Goal: Check status: Check status

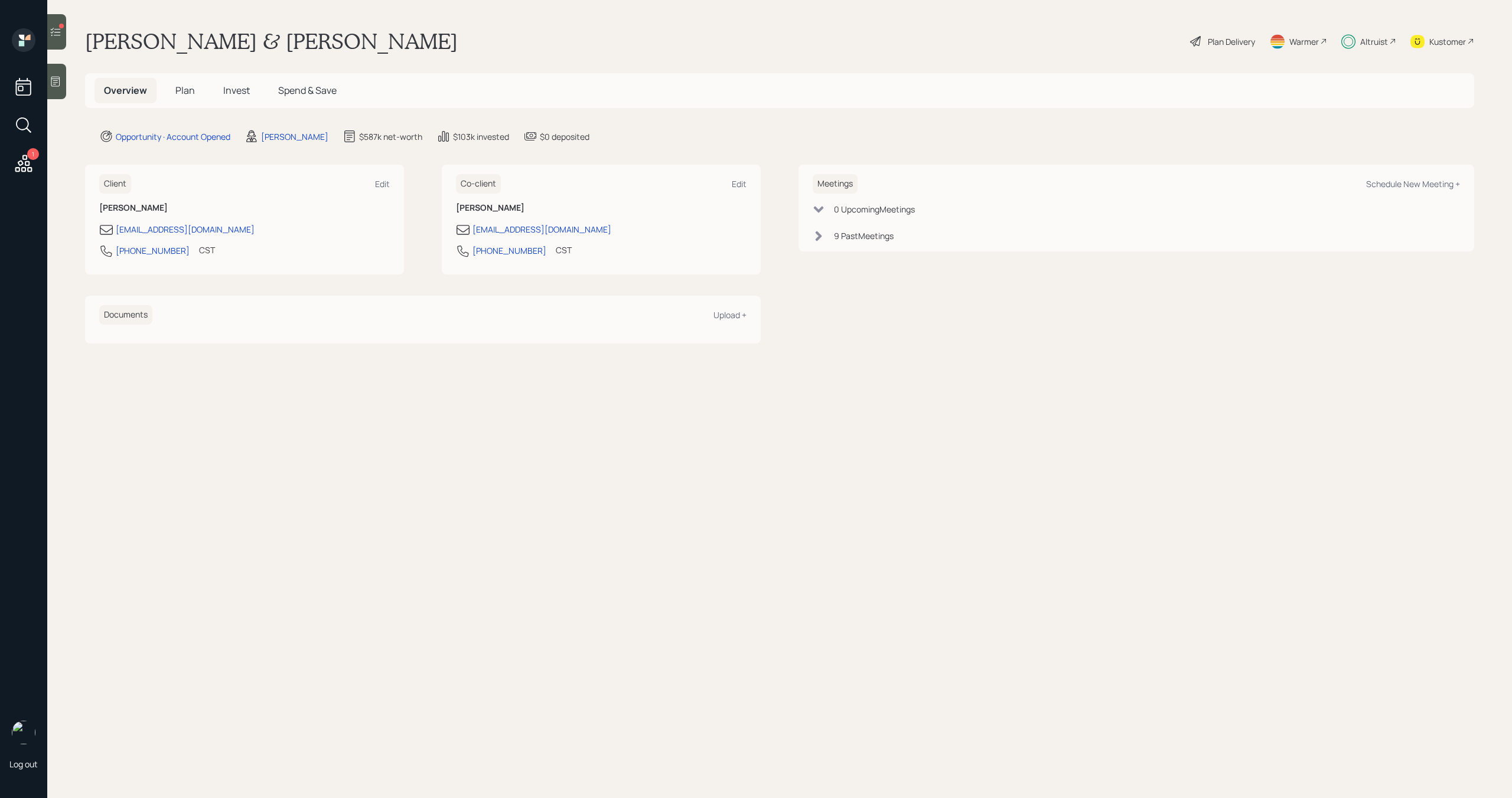
click at [241, 94] on span "Invest" at bounding box center [236, 91] width 27 height 13
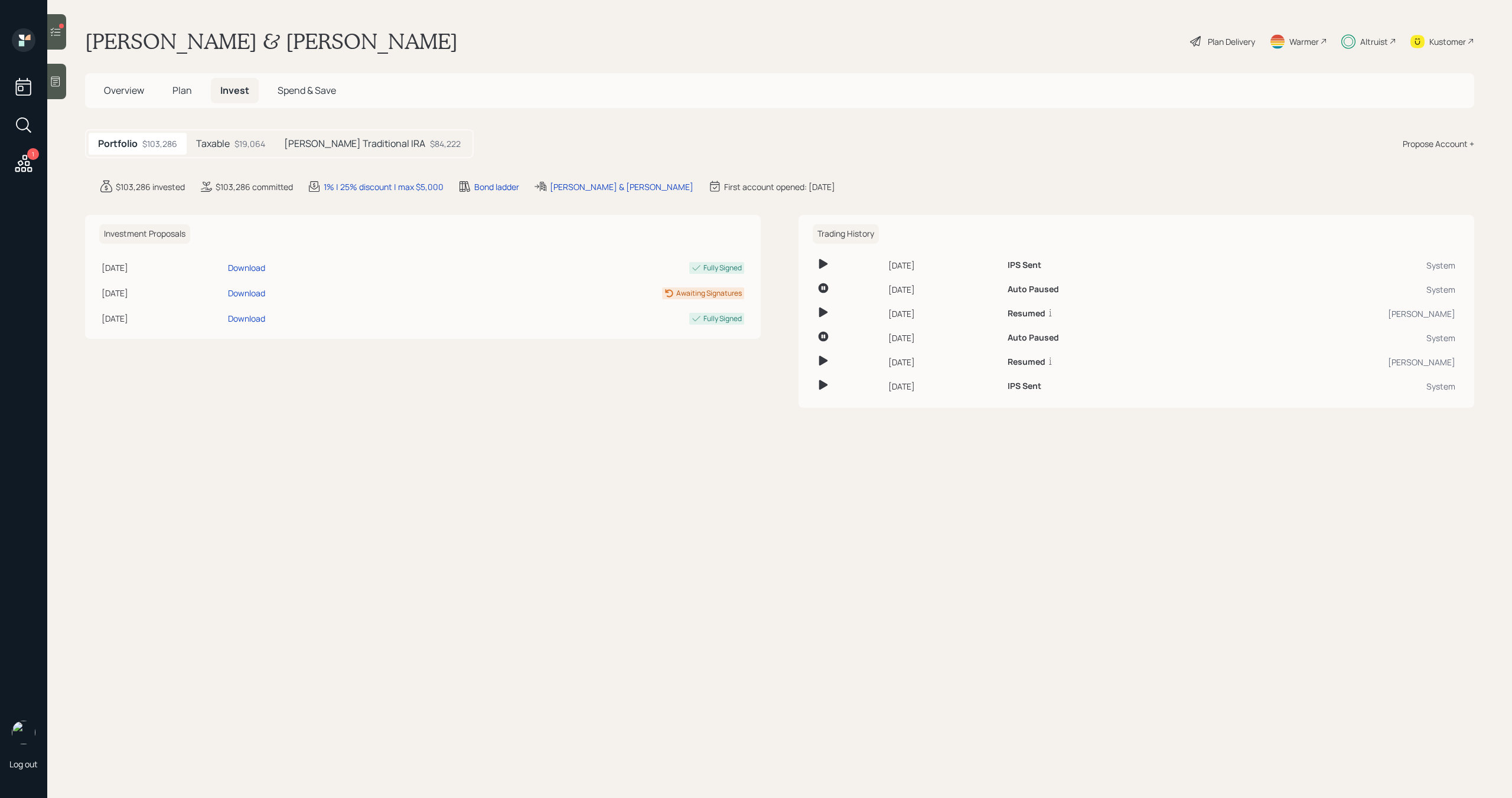
click at [183, 89] on span "Plan" at bounding box center [182, 91] width 19 height 13
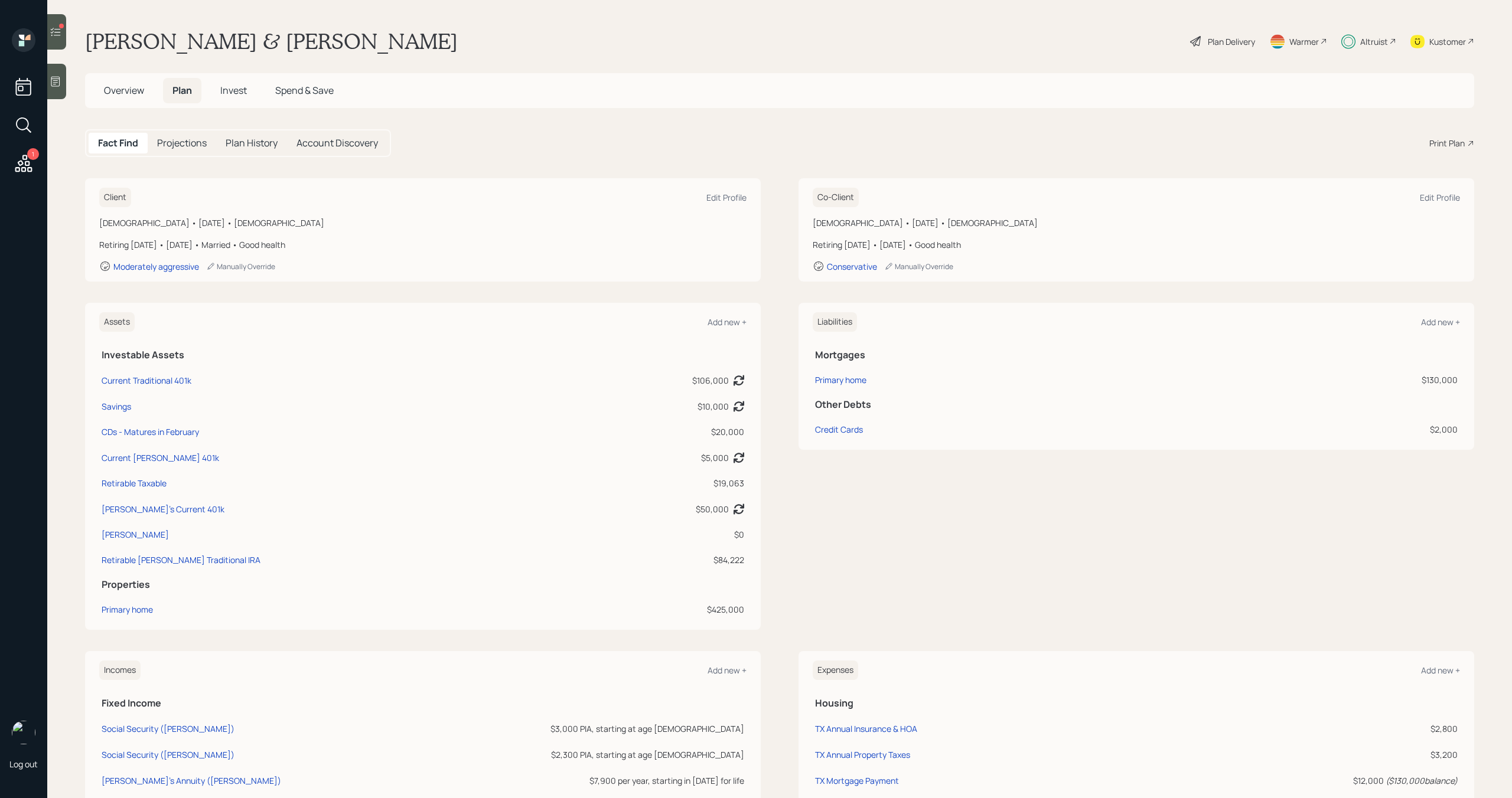
click at [252, 141] on h5 "Plan History" at bounding box center [252, 143] width 52 height 12
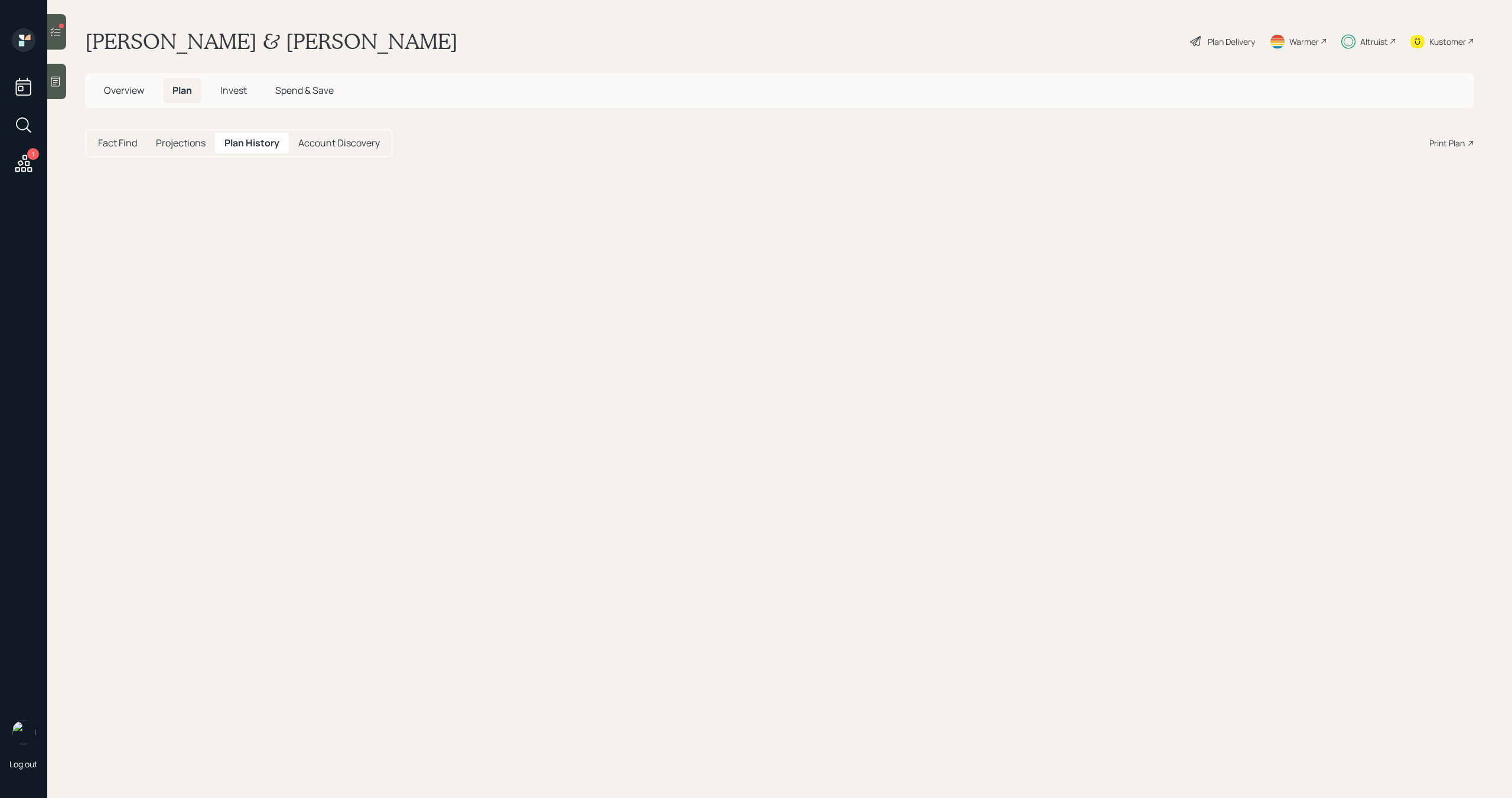
select select "a8a653a5-34f1-4ff9-8564-3c2e366949d2"
select select "e985002f-a40e-464a-ae11-6930d03f4fcb"
select select "41ec37db-2c5d-4d29-adfb-8b8de2c72f3c"
select select "d0b0e5fb-805e-474a-92b9-b652500ed2ed"
select select "34dbf6ec-0c98-4450-868a-e09f6b9d50c1"
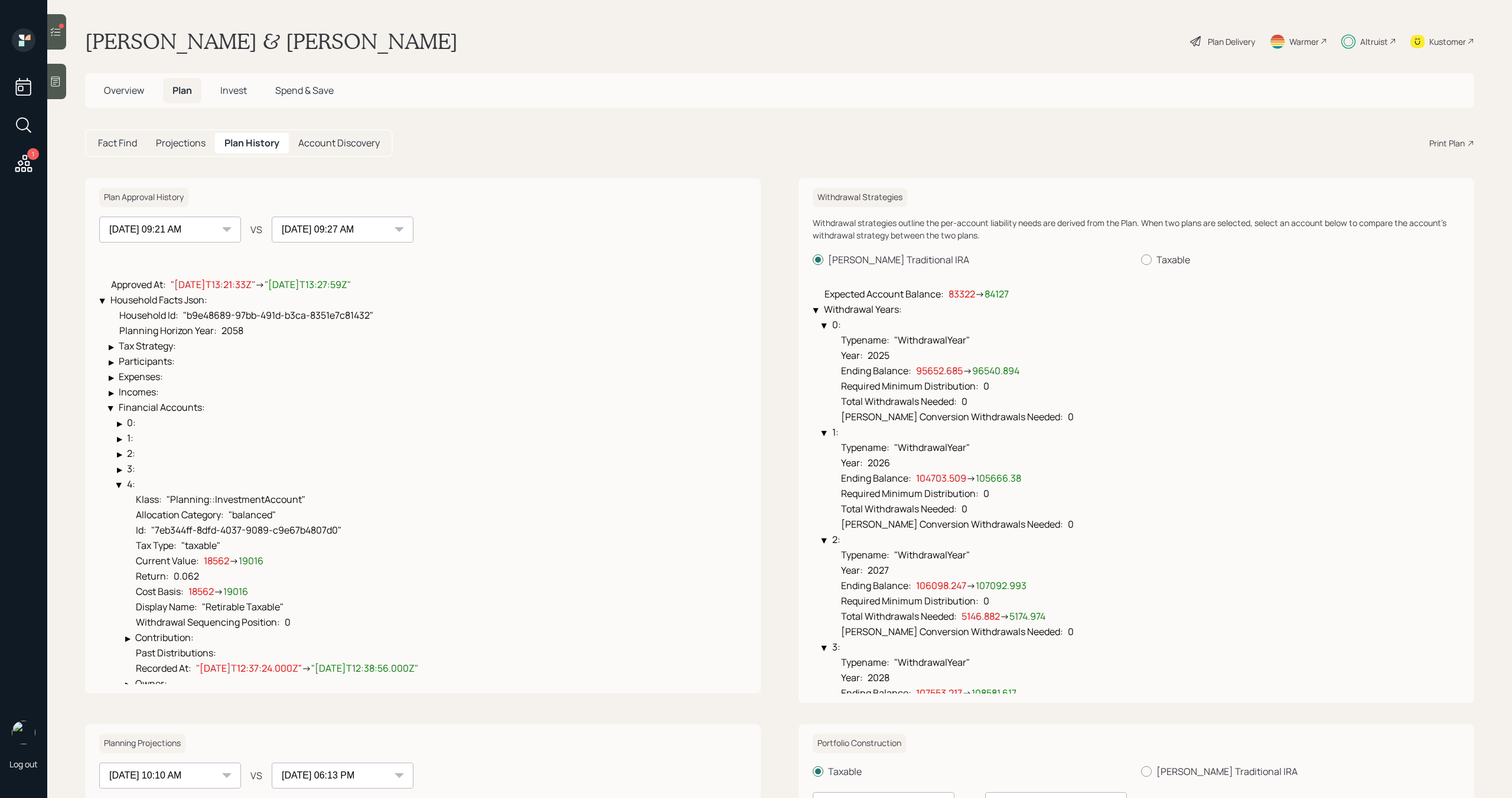
click at [226, 228] on div "[DATE] 09:04 PM [DATE] 09:27 AM [DATE] 09:21 AM [DATE] 09:27 AM" at bounding box center [170, 229] width 142 height 26
click at [213, 229] on select "[DATE] 09:04 PM [DATE] 09:27 AM [DATE] 09:21 AM [DATE] 09:27 AM" at bounding box center [170, 229] width 142 height 26
select select "784013cc-4466-4bed-a87c-ac3c44ccecc2"
click at [99, 216] on select "[DATE] 09:04 PM [DATE] 09:27 AM [DATE] 09:21 AM [DATE] 09:27 AM" at bounding box center [170, 229] width 142 height 26
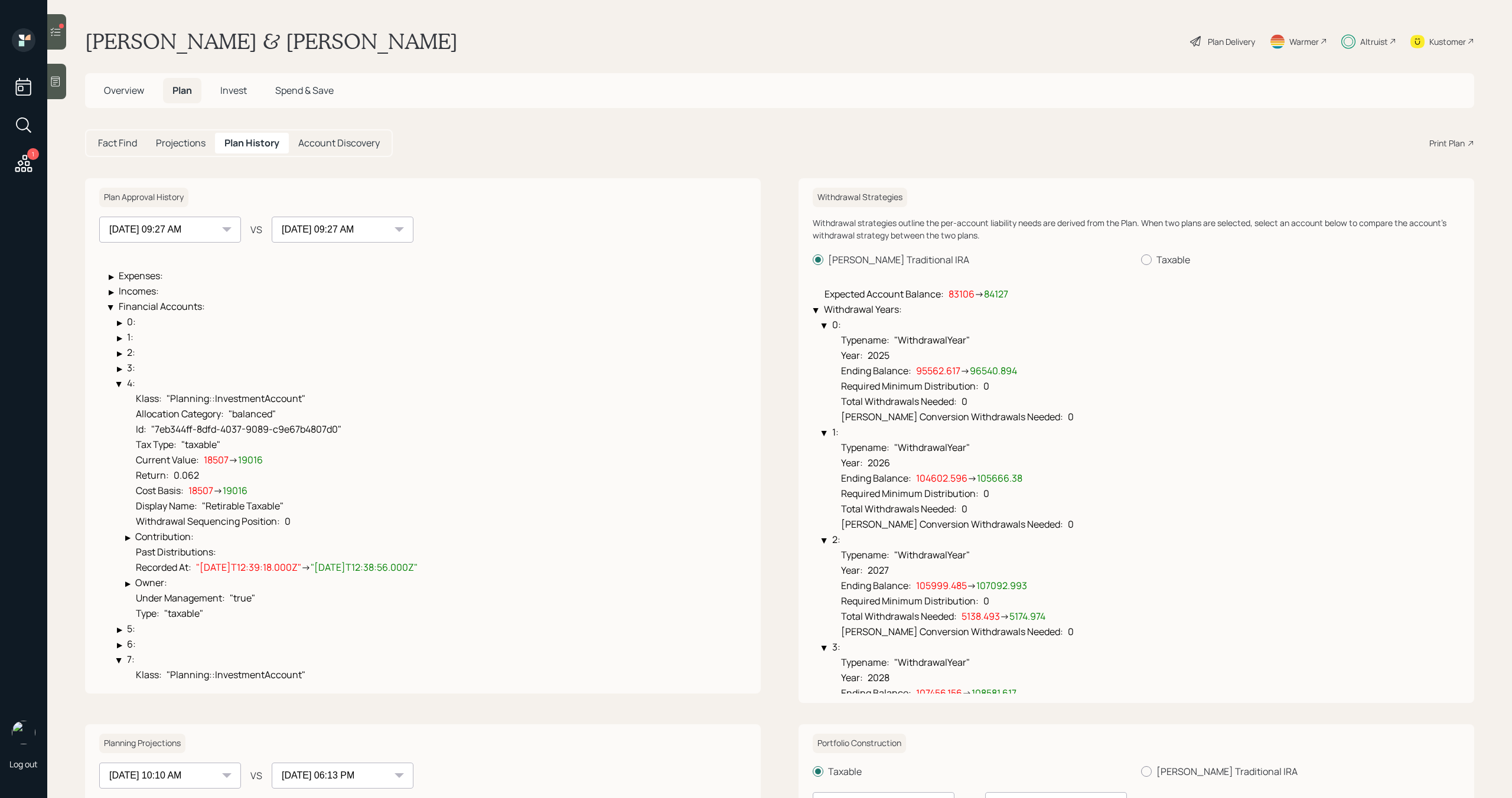
scroll to position [107, 0]
click at [58, 35] on icon at bounding box center [55, 32] width 12 height 12
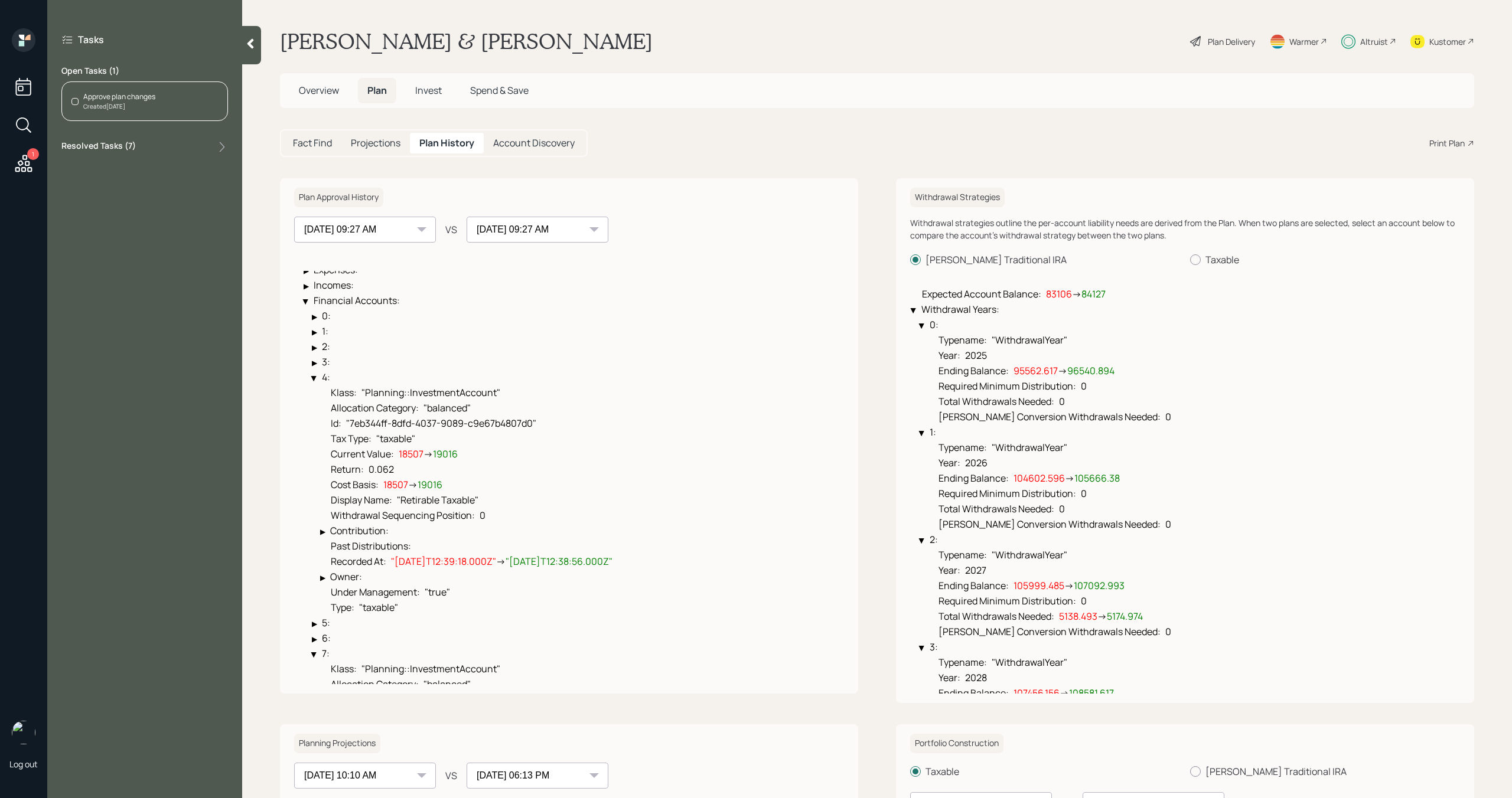
click at [137, 106] on div "Created [DATE]" at bounding box center [119, 106] width 72 height 9
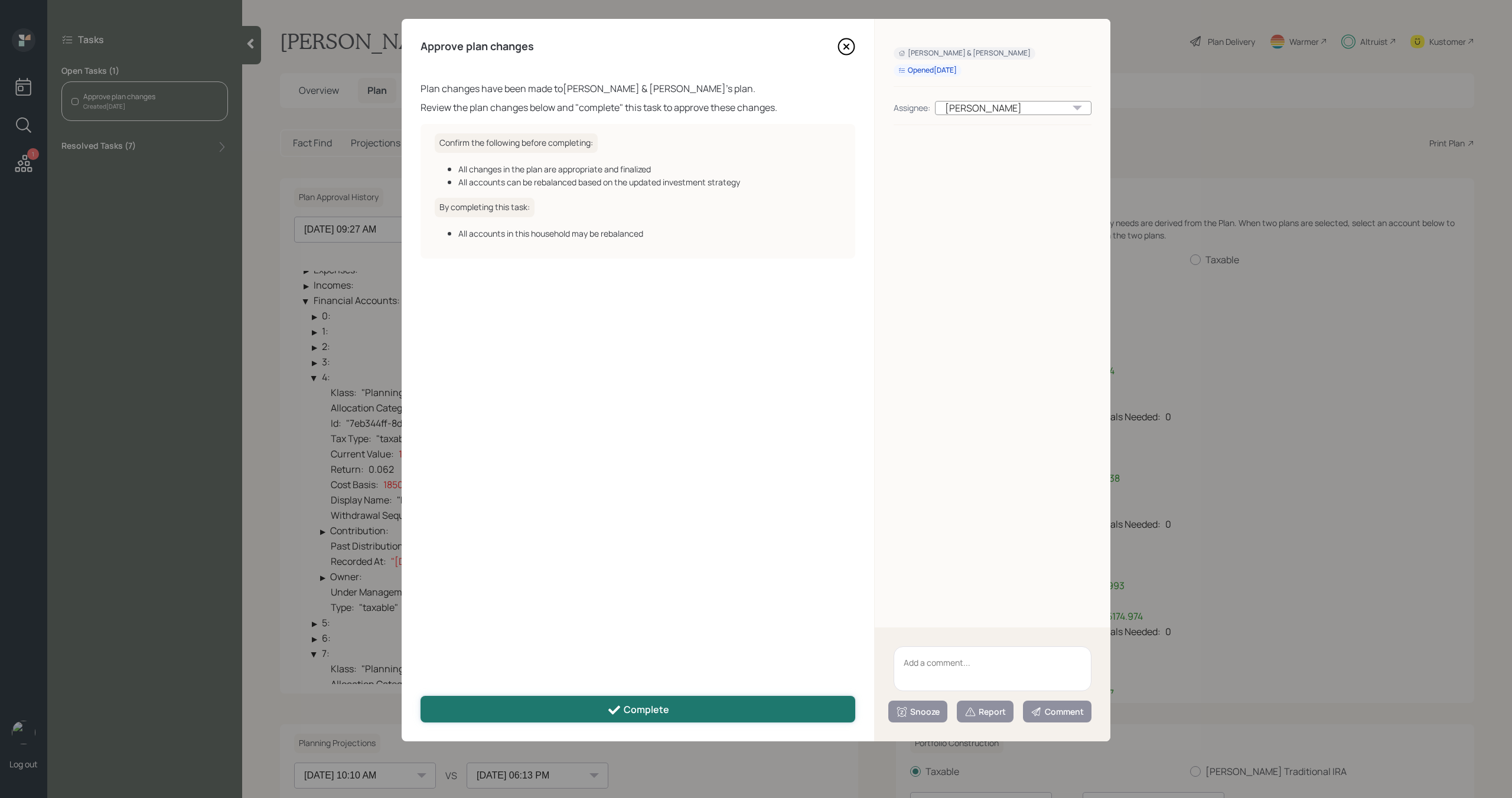
click at [540, 707] on button "Complete" at bounding box center [638, 709] width 434 height 27
